Goal: Check status: Check status

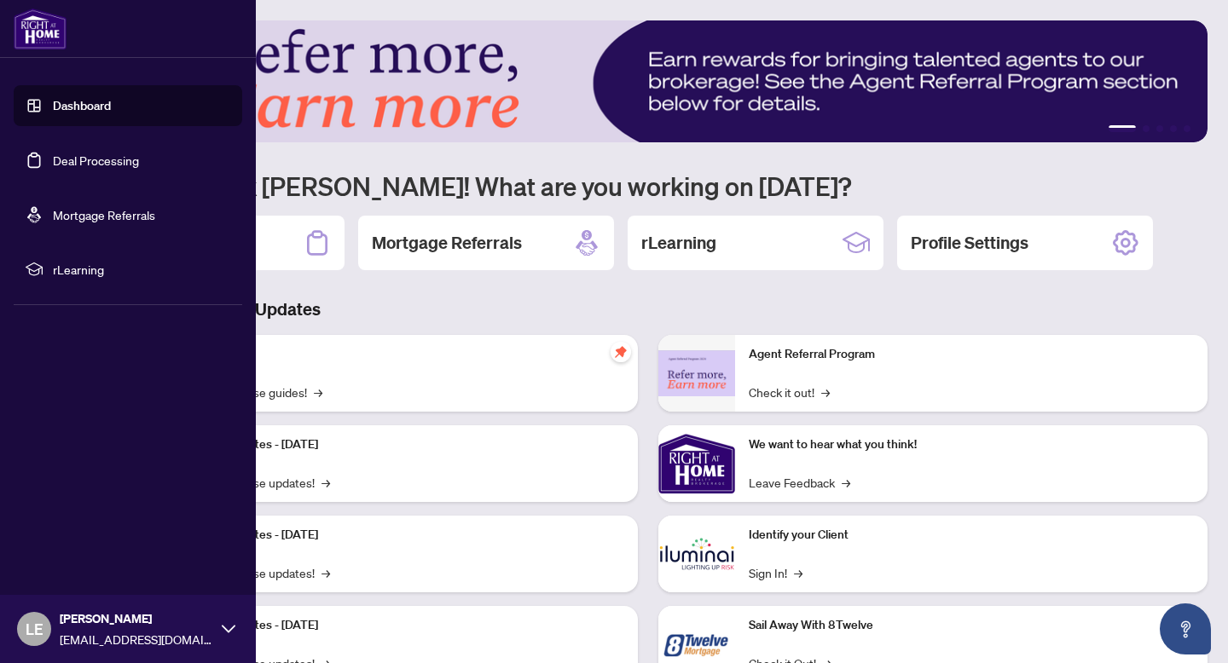
click at [53, 161] on link "Deal Processing" at bounding box center [96, 160] width 86 height 15
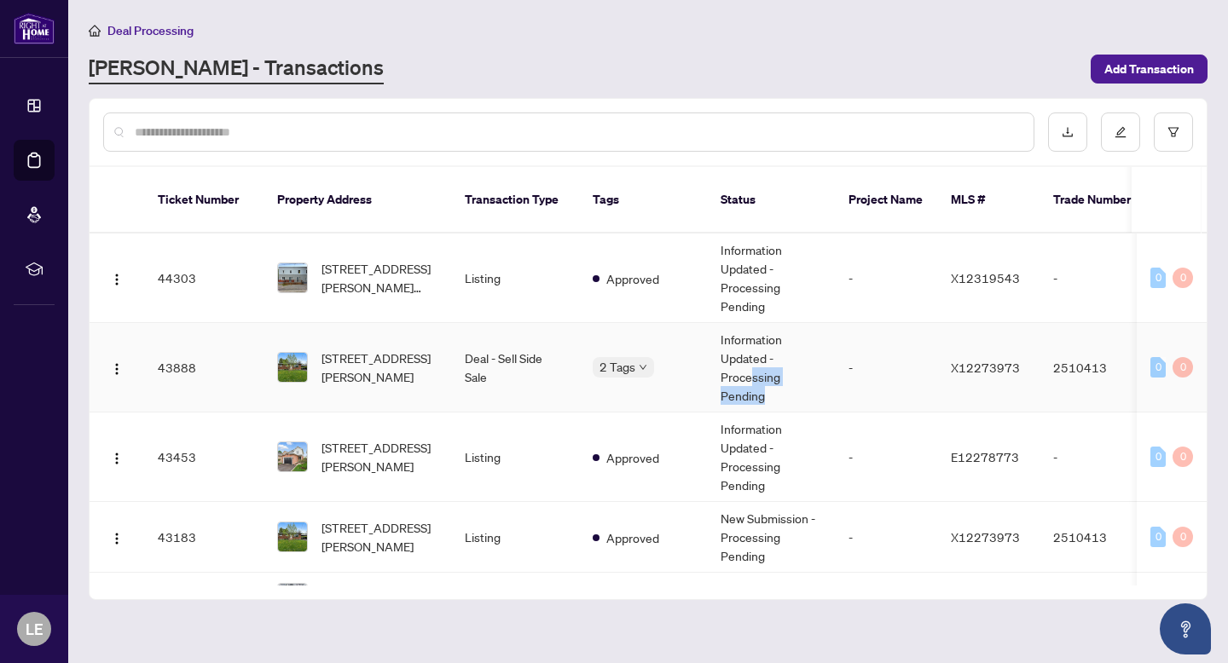
drag, startPoint x: 749, startPoint y: 352, endPoint x: 829, endPoint y: 371, distance: 82.3
click at [829, 371] on td "Information Updated - Processing Pending" at bounding box center [771, 368] width 128 height 90
